Goal: Navigation & Orientation: Find specific page/section

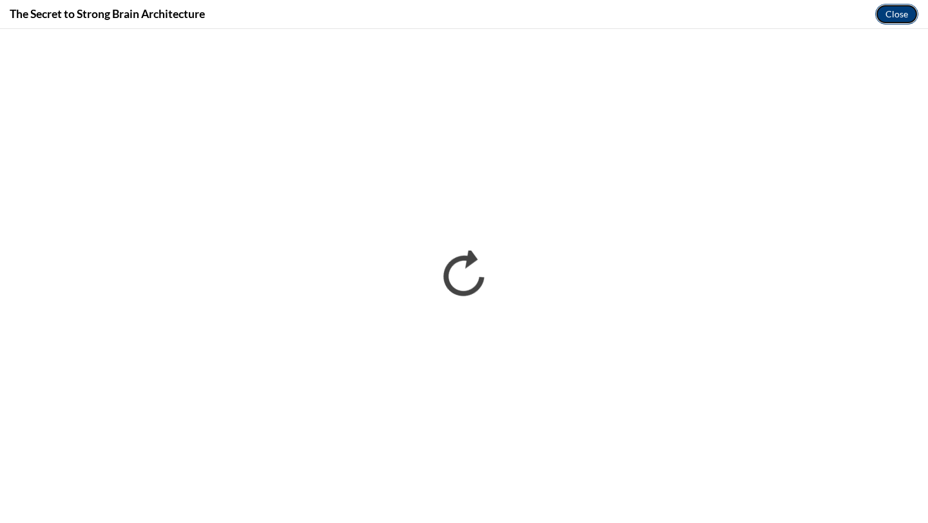
click at [897, 20] on button "Close" at bounding box center [896, 14] width 43 height 21
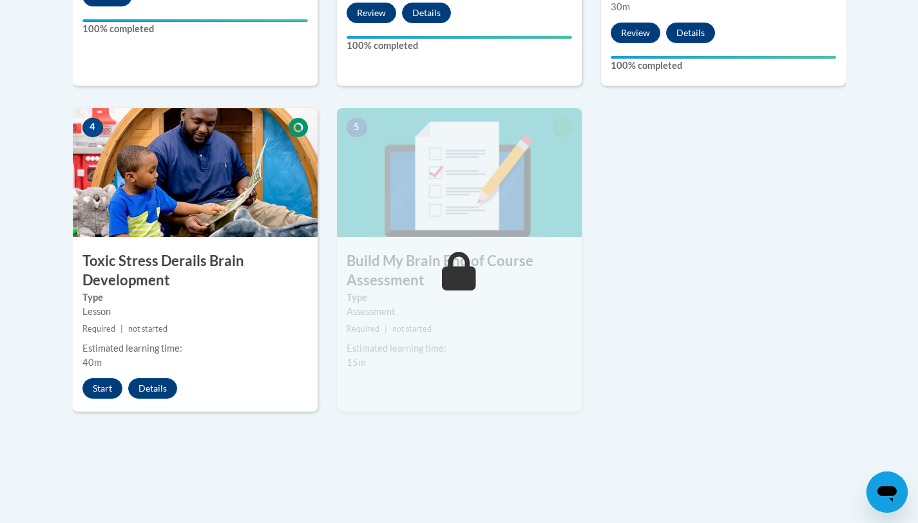
scroll to position [703, 0]
